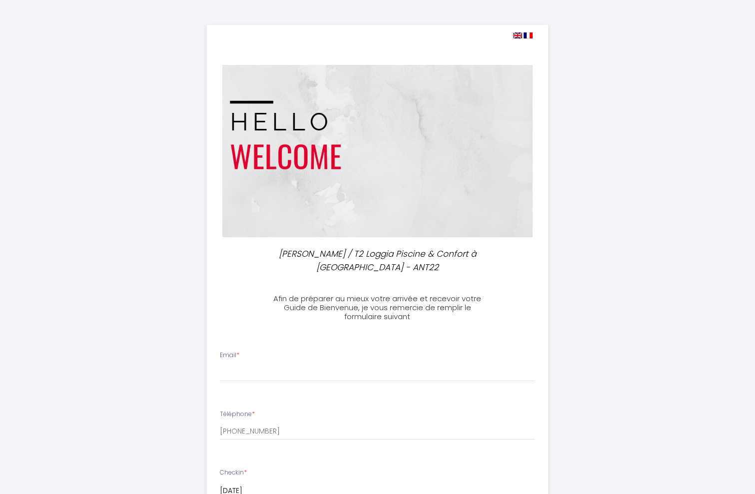
select select
click at [290, 211] on img at bounding box center [377, 151] width 311 height 172
drag, startPoint x: 227, startPoint y: 368, endPoint x: 205, endPoint y: 369, distance: 22.0
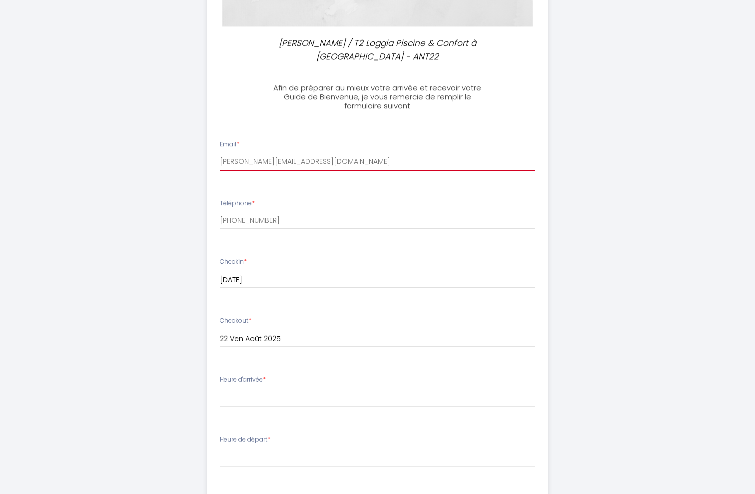
scroll to position [259, 0]
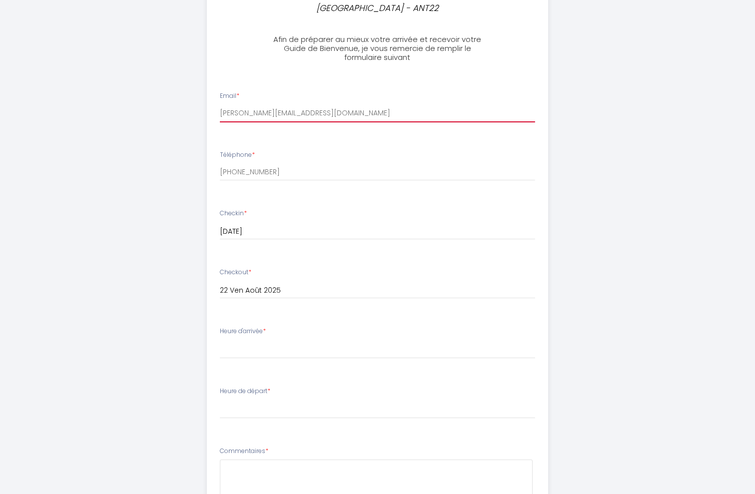
type input "[PERSON_NAME][EMAIL_ADDRESS][DOMAIN_NAME]"
select select "16:00"
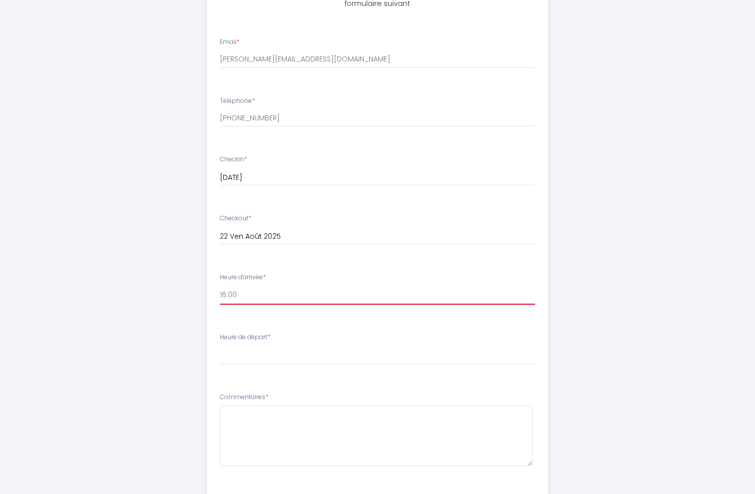
scroll to position [331, 0]
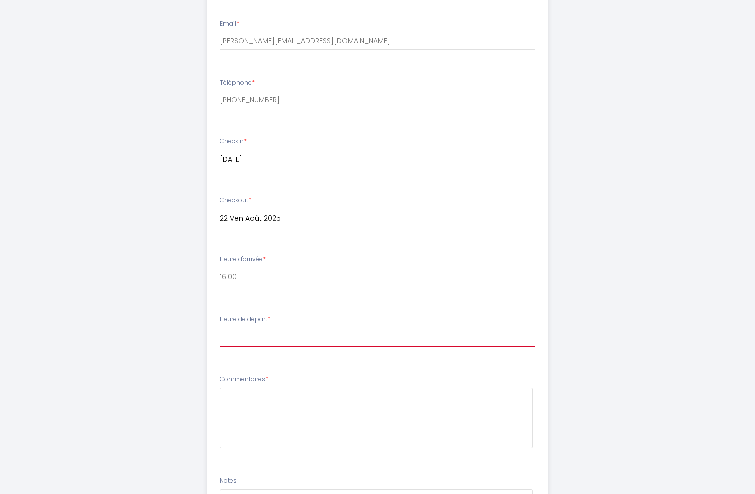
select select "11:00"
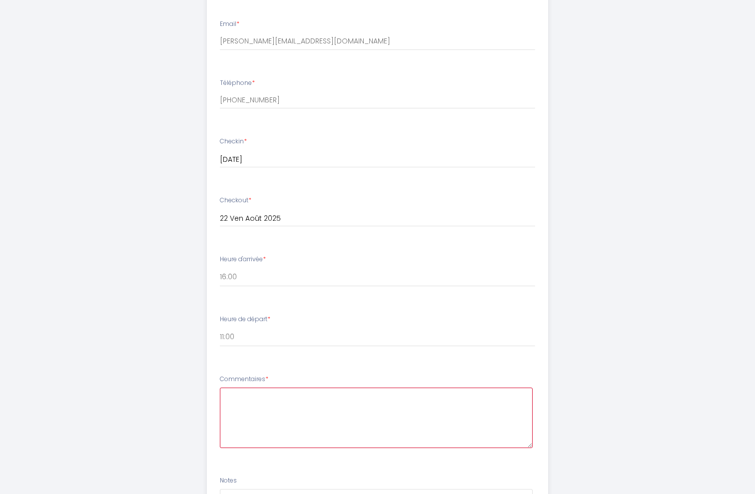
click at [242, 397] on textarea at bounding box center [376, 418] width 313 height 60
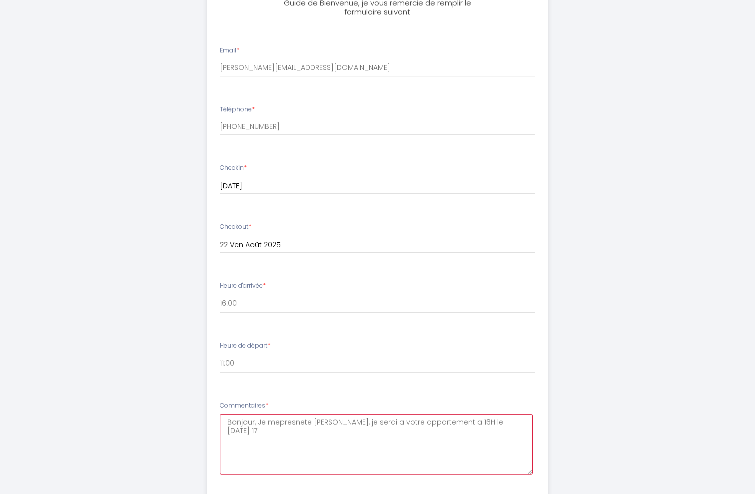
click at [277, 418] on textarea "Bonjour, Je mepresnete [PERSON_NAME], je serai a votre appartement a 16H le [DA…" at bounding box center [376, 444] width 313 height 60
click at [290, 419] on textarea "Bonjour, Je me presnete [PERSON_NAME], je serai a votre appartement a 16H le [D…" at bounding box center [376, 444] width 313 height 60
click at [234, 427] on textarea "Bonjour, Je me présnete [PERSON_NAME], je serai a votre appartement a 16H le [D…" at bounding box center [376, 444] width 313 height 60
click at [339, 428] on textarea "Bonjour, Je me présnete [PERSON_NAME], je serai a votre appartement a 16H le [D…" at bounding box center [376, 444] width 313 height 60
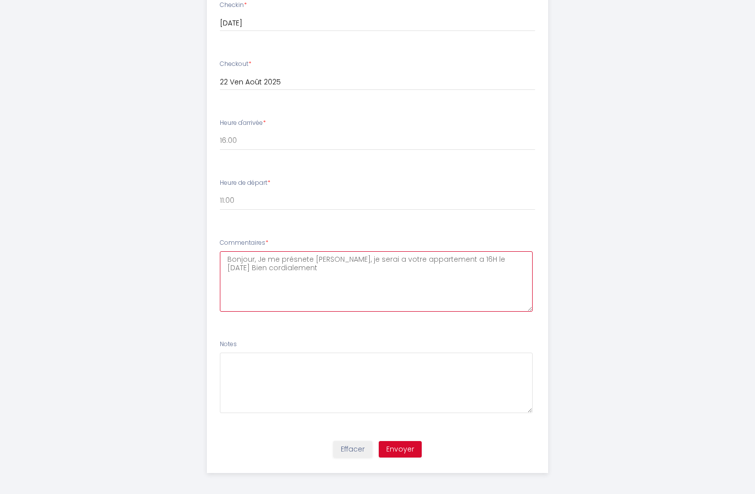
scroll to position [467, 0]
type textarea "Bonjour, Je me présnete [PERSON_NAME], je serai a votre appartement a 16H le [D…"
click at [400, 444] on button "Envoyer" at bounding box center [400, 450] width 43 height 17
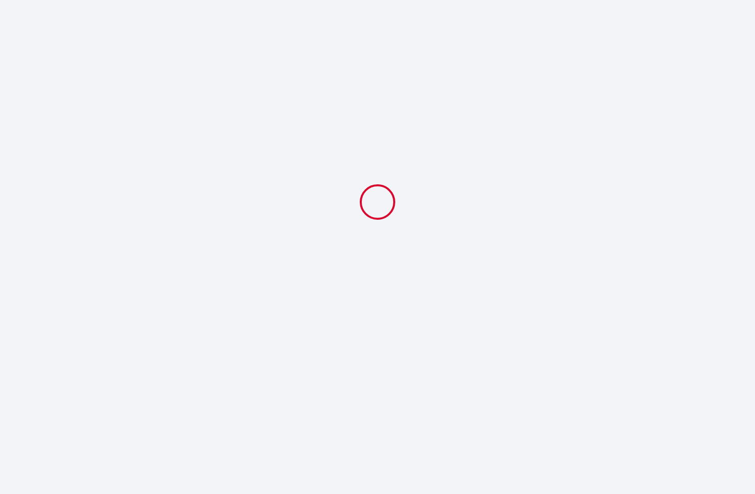
scroll to position [0, 0]
select select "11:00"
